Goal: Task Accomplishment & Management: Complete application form

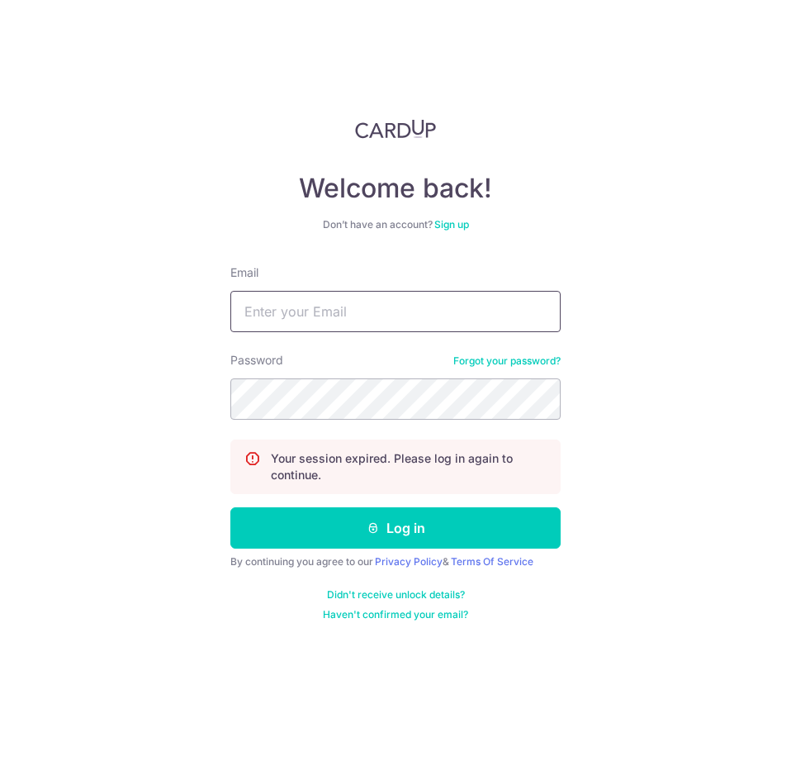
click at [271, 306] on input "Email" at bounding box center [395, 311] width 330 height 41
type input "div@eyebracesclinic.com"
click at [230, 507] on button "Log in" at bounding box center [395, 527] width 330 height 41
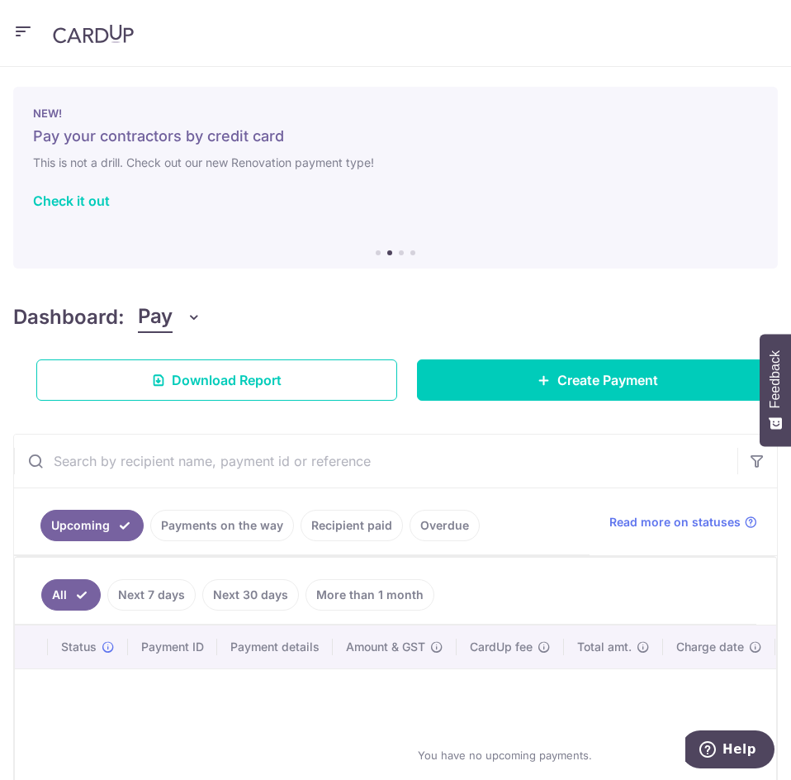
click at [27, 30] on icon "button" at bounding box center [23, 31] width 20 height 21
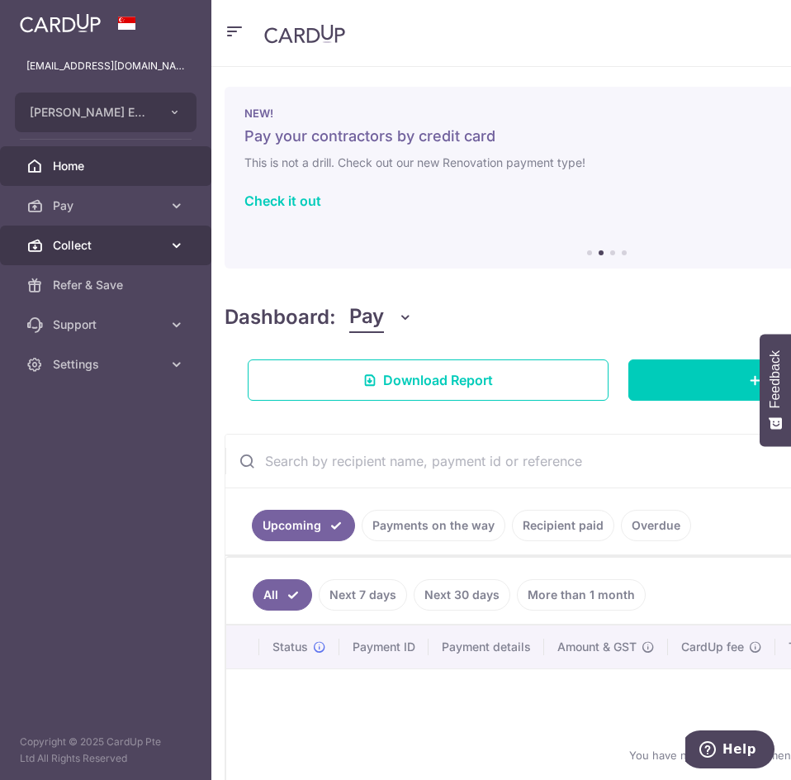
click at [170, 243] on icon at bounding box center [176, 245] width 17 height 17
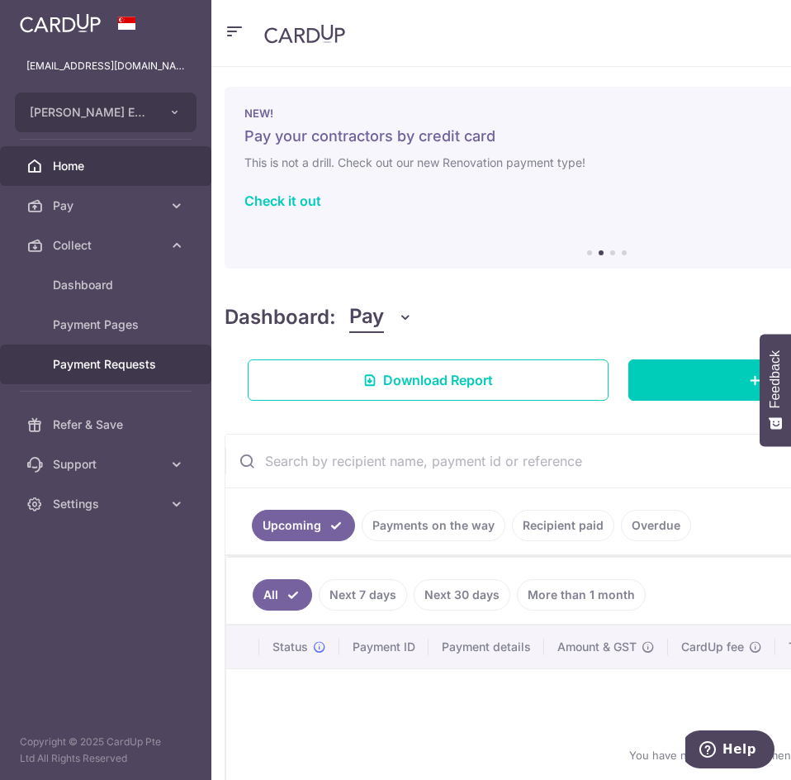
click at [162, 365] on link "Payment Requests" at bounding box center [105, 364] width 211 height 40
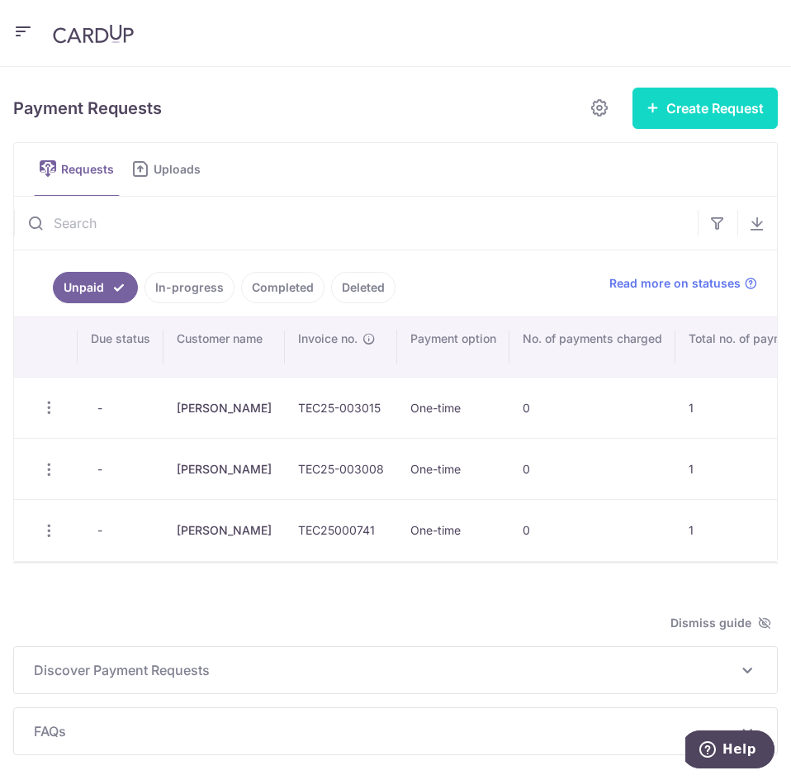
click at [648, 104] on icon "button" at bounding box center [653, 107] width 13 height 13
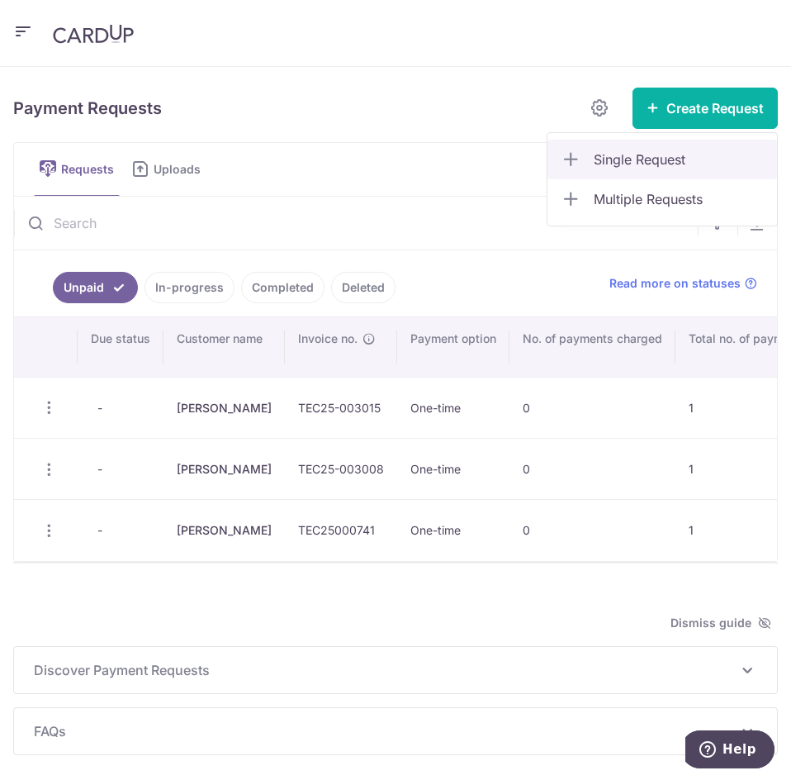
click at [640, 172] on link "Single Request" at bounding box center [663, 160] width 230 height 40
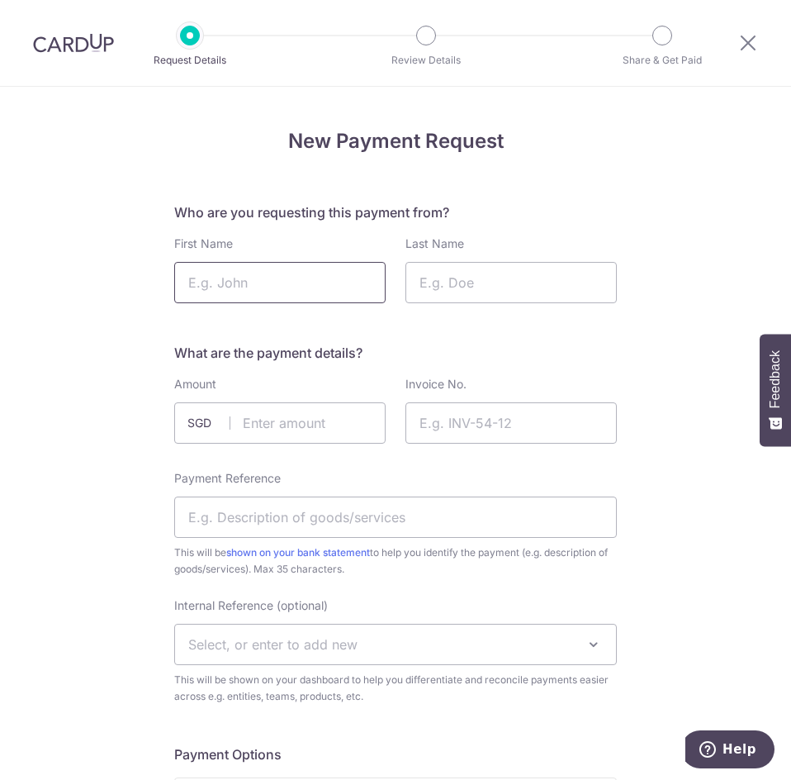
click at [297, 292] on input "First Name" at bounding box center [279, 282] width 211 height 41
type input "Toh"
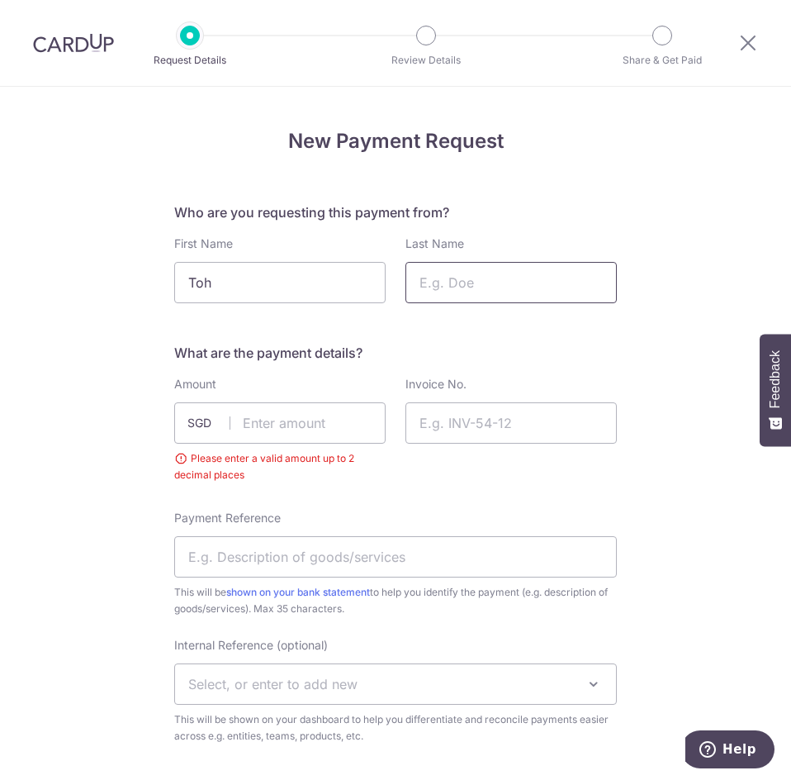
click at [529, 273] on input "Last Name" at bounding box center [511, 282] width 211 height 41
type input "Xin Yu"
click at [345, 416] on input "text" at bounding box center [279, 422] width 211 height 41
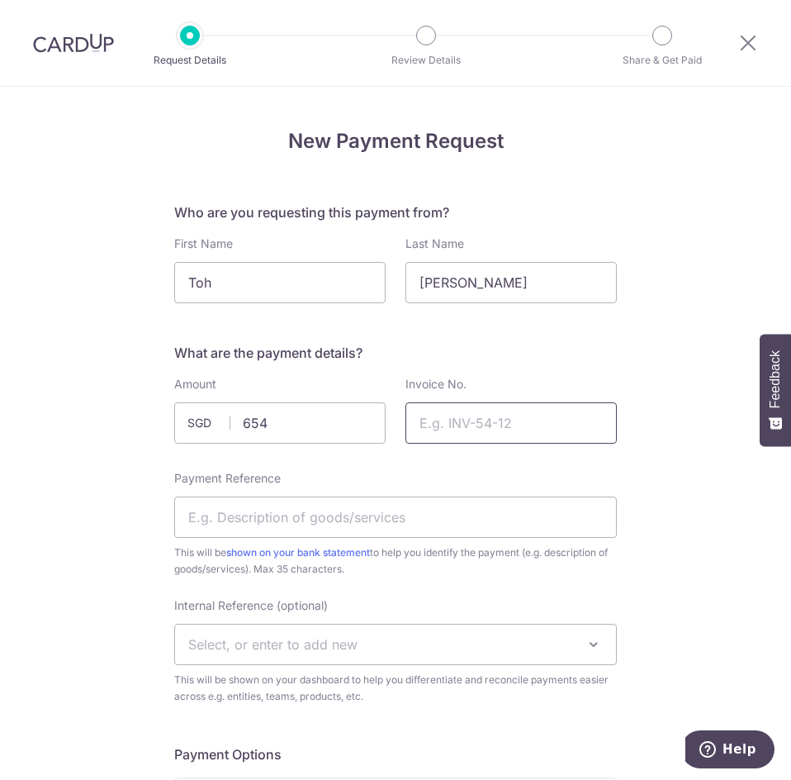
type input "654.00"
click at [456, 431] on input "Invoice No." at bounding box center [511, 422] width 211 height 41
paste input "TEC25000987"
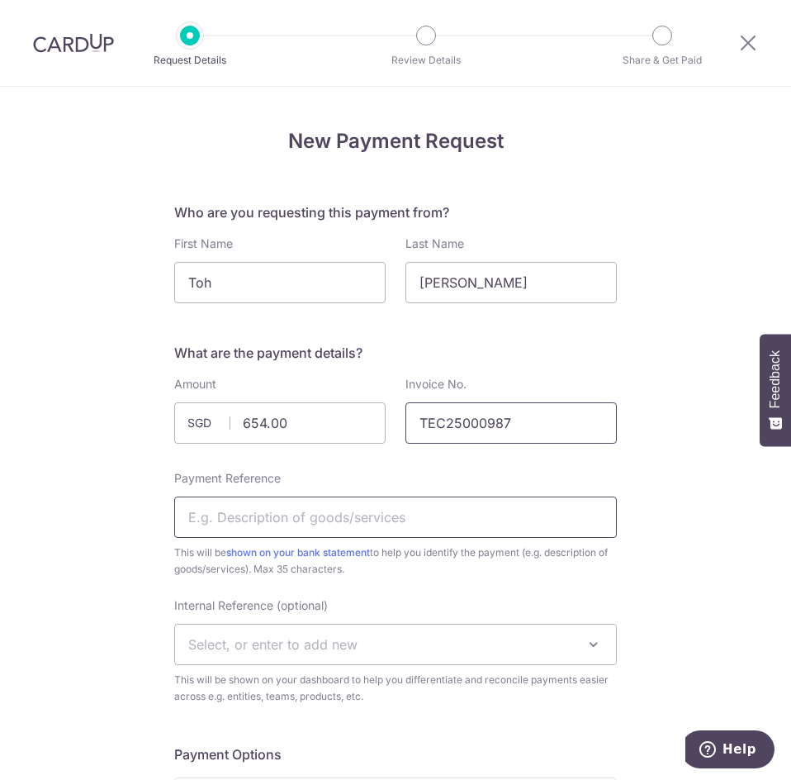
type input "TEC25000987"
click at [354, 503] on input "Payment Reference" at bounding box center [395, 516] width 443 height 41
type input "R"
type input "Right lens replacement"
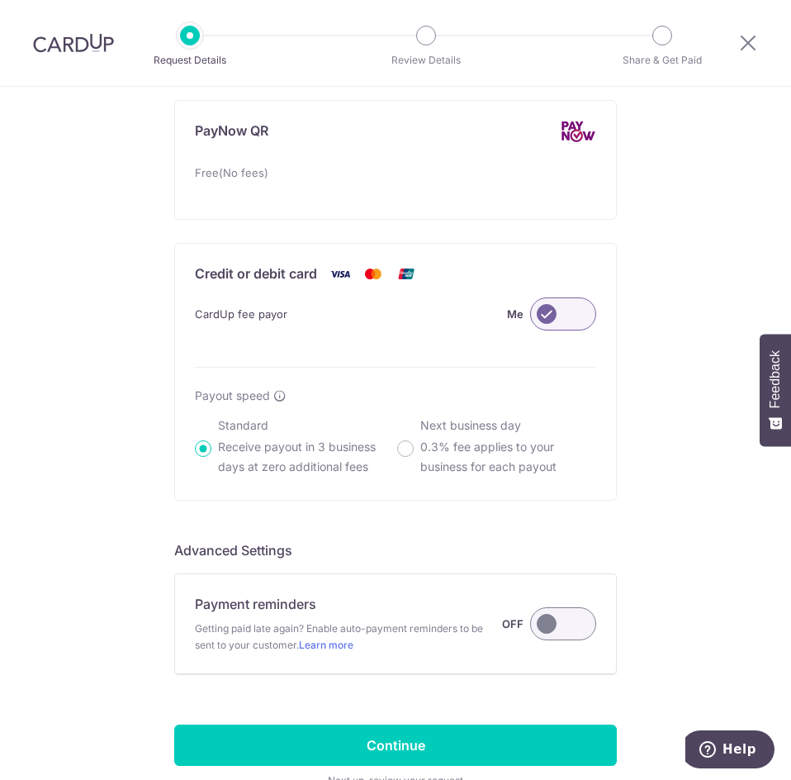
scroll to position [1060, 0]
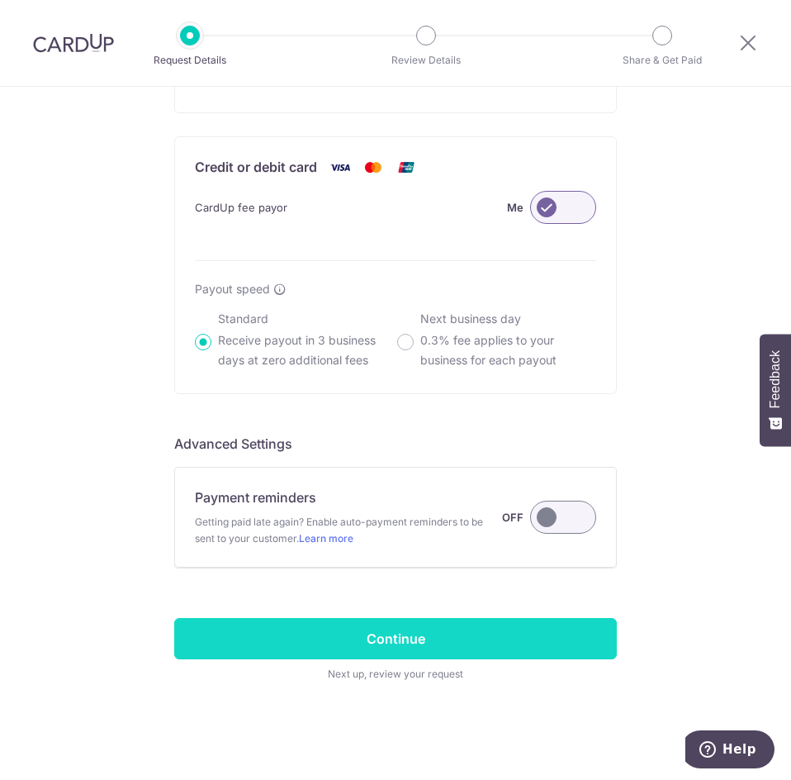
click at [420, 629] on input "Continue" at bounding box center [395, 638] width 443 height 41
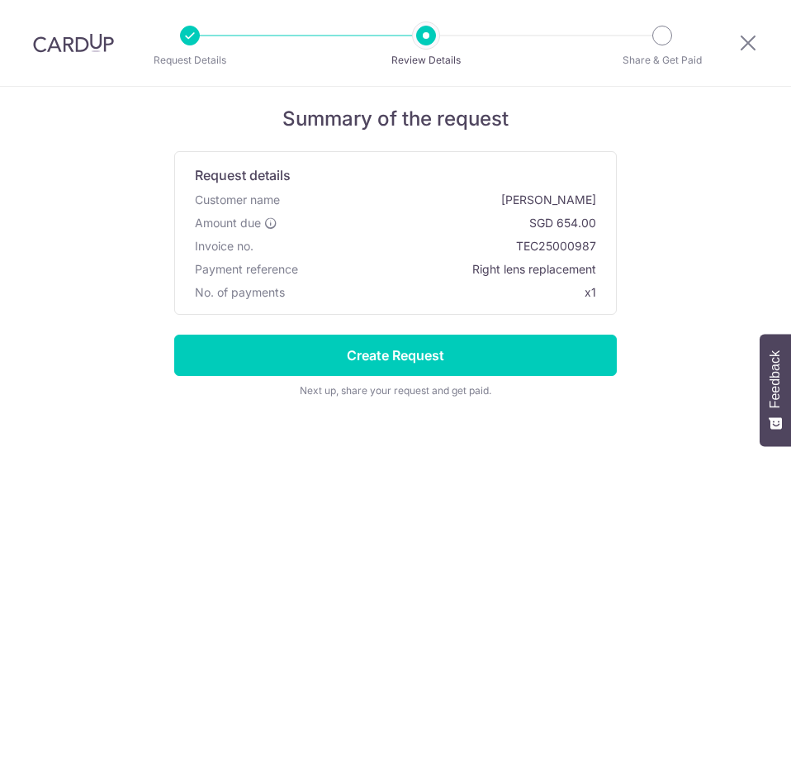
click at [493, 341] on input "Create Request" at bounding box center [395, 355] width 443 height 41
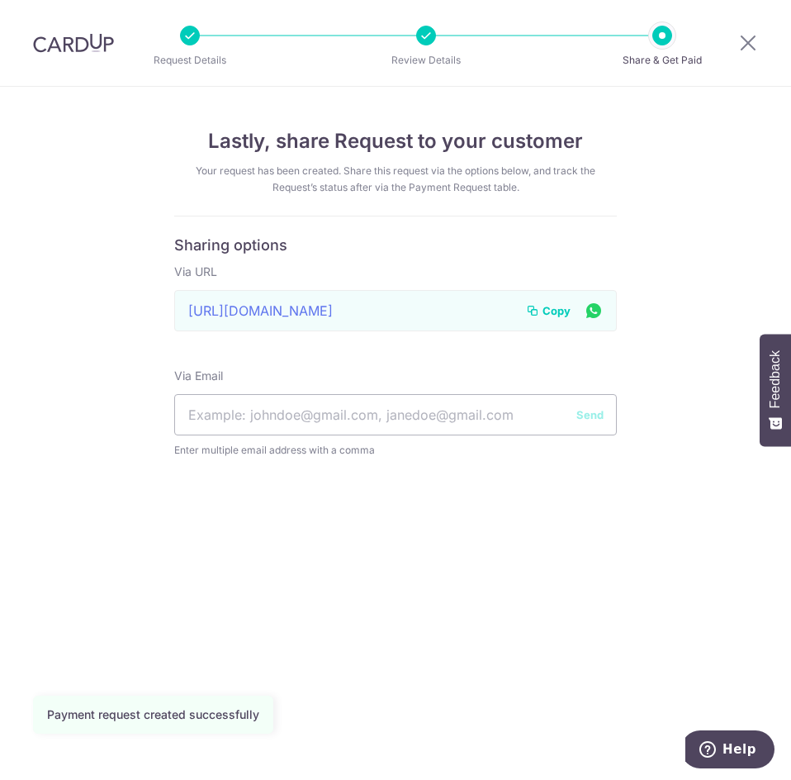
click at [543, 313] on span "Copy" at bounding box center [557, 310] width 28 height 17
click at [534, 311] on icon at bounding box center [532, 310] width 13 height 13
click at [753, 39] on icon at bounding box center [748, 42] width 20 height 21
